Goal: Check status: Check status

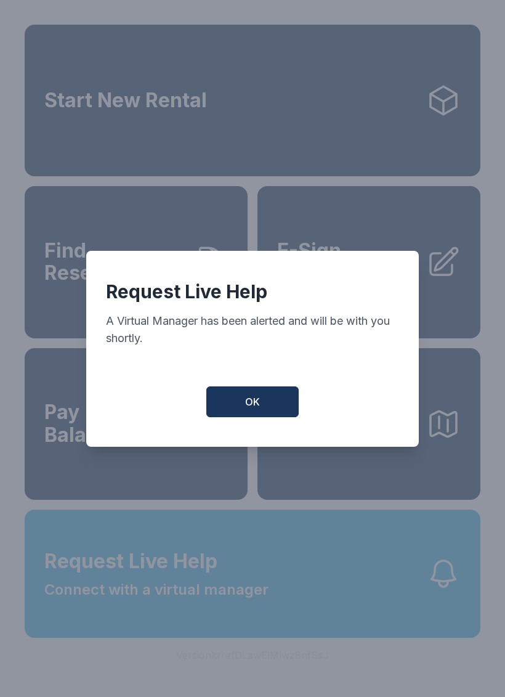
click at [254, 416] on button "OK" at bounding box center [252, 401] width 92 height 31
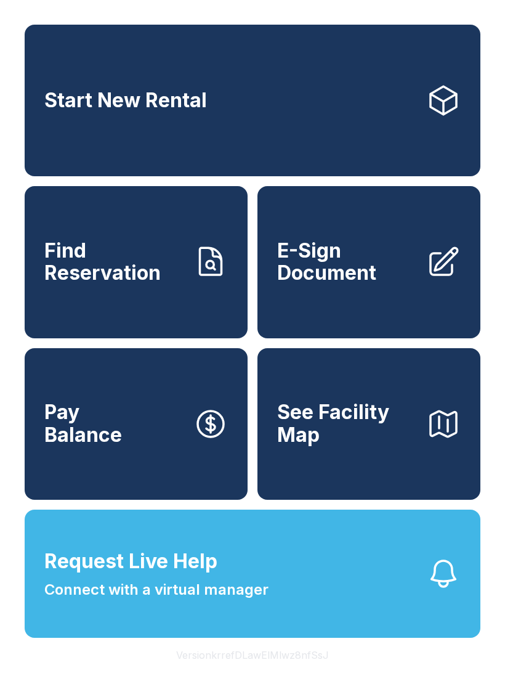
click at [345, 446] on span "See Facility Map" at bounding box center [346, 423] width 139 height 45
click at [147, 268] on span "Find Reservation" at bounding box center [113, 262] width 139 height 45
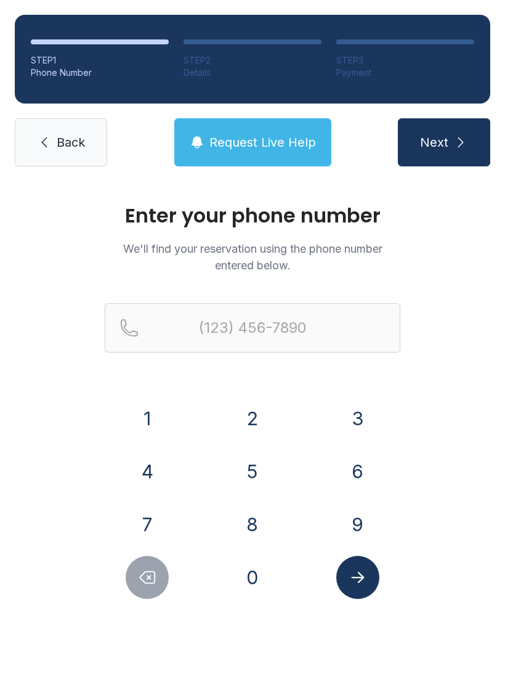
click at [355, 415] on button "3" at bounding box center [357, 418] width 43 height 43
click at [148, 421] on button "1" at bounding box center [147, 418] width 43 height 43
click at [243, 415] on button "2" at bounding box center [252, 418] width 43 height 43
click at [357, 518] on button "9" at bounding box center [357, 524] width 43 height 43
click at [259, 576] on button "0" at bounding box center [252, 577] width 43 height 43
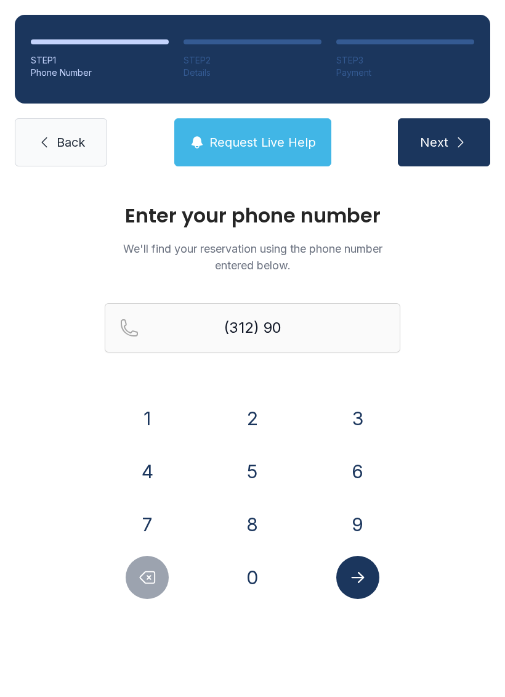
click at [152, 519] on button "7" at bounding box center [147, 524] width 43 height 43
click at [139, 416] on button "1" at bounding box center [147, 418] width 43 height 43
click at [261, 468] on button "5" at bounding box center [252, 471] width 43 height 43
click at [148, 418] on button "1" at bounding box center [147, 418] width 43 height 43
click at [255, 522] on button "8" at bounding box center [252, 524] width 43 height 43
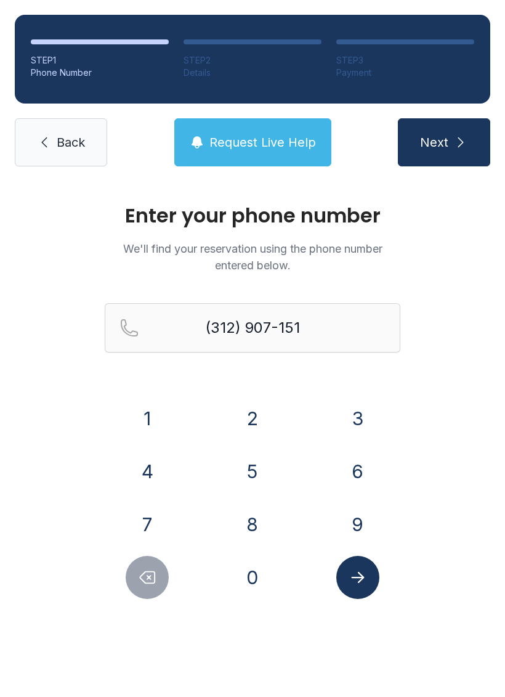
type input "[PHONE_NUMBER]"
click at [365, 575] on icon "Submit lookup form" at bounding box center [358, 577] width 18 height 18
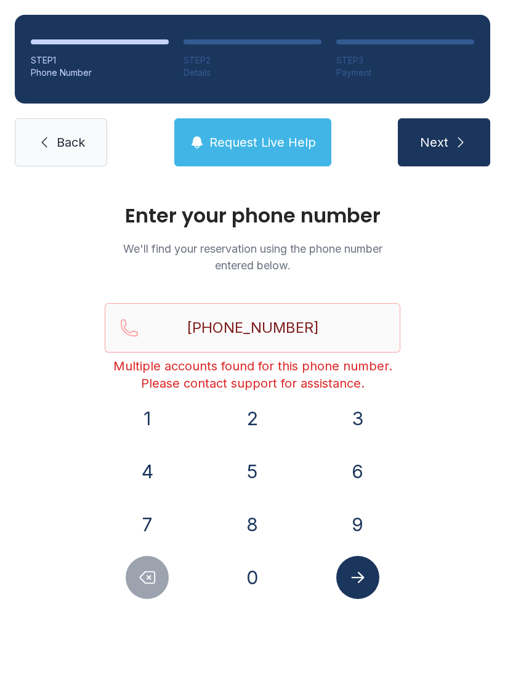
click at [257, 142] on span "Request Live Help" at bounding box center [262, 142] width 107 height 17
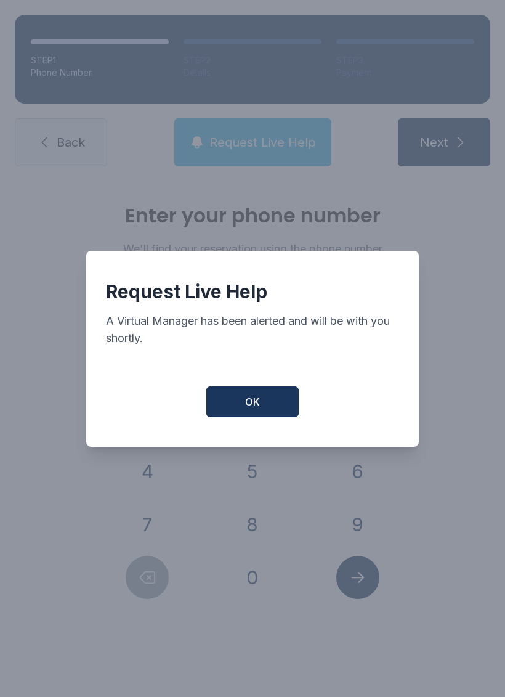
click at [259, 408] on span "OK" at bounding box center [252, 401] width 15 height 15
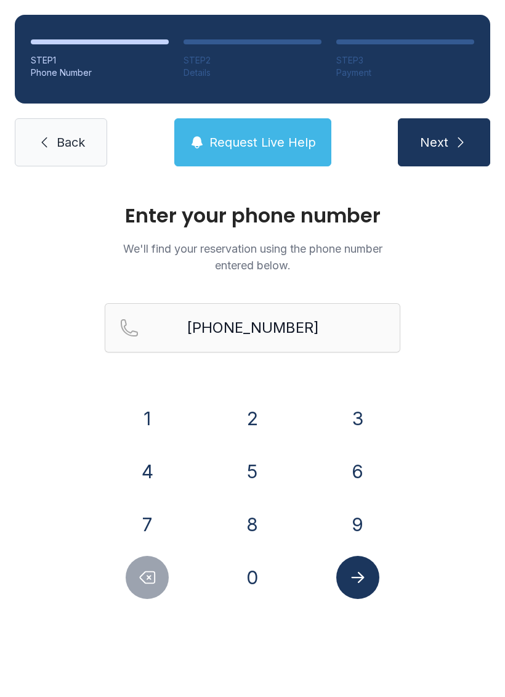
click at [74, 142] on span "Back" at bounding box center [71, 142] width 28 height 17
